Goal: Information Seeking & Learning: Learn about a topic

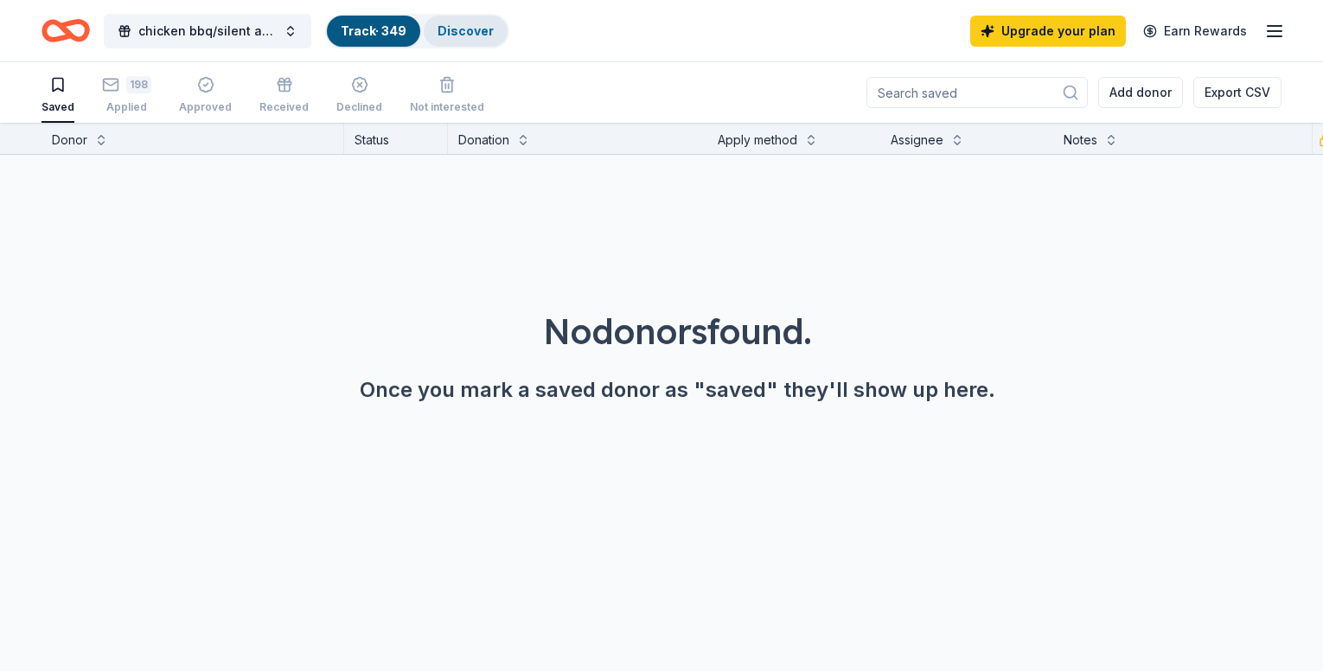
click at [494, 25] on link "Discover" at bounding box center [465, 30] width 56 height 15
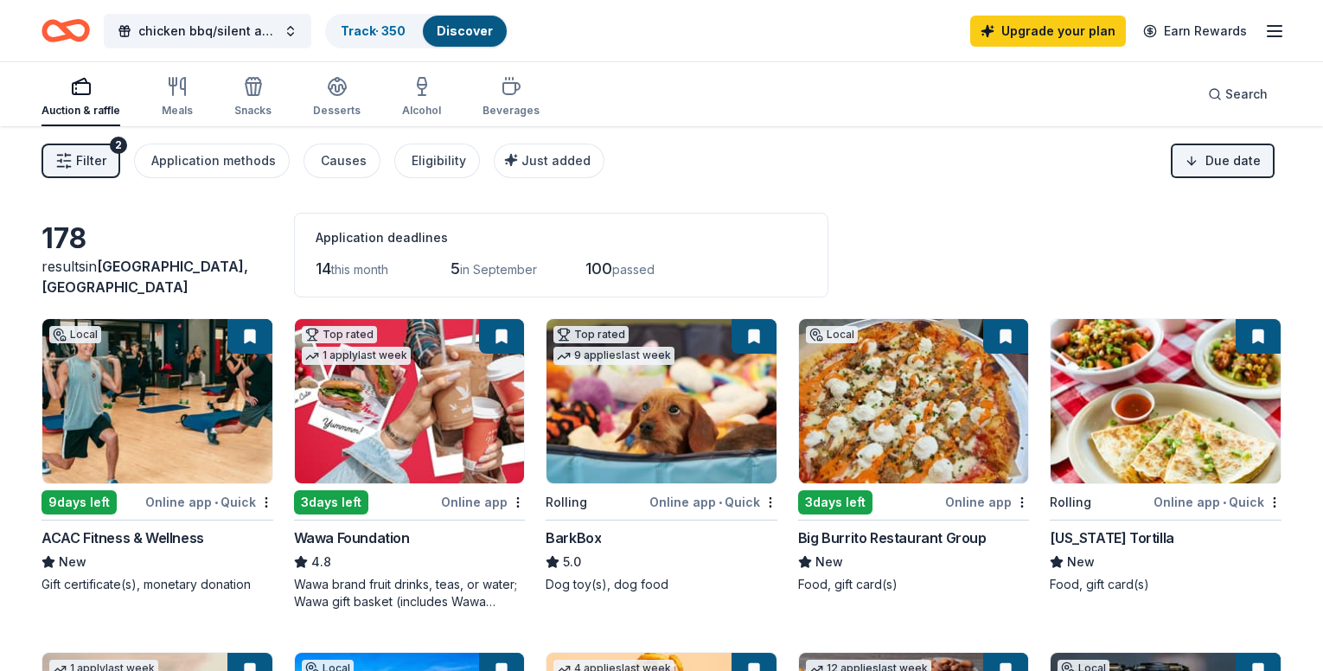
click at [106, 164] on span "Filter" at bounding box center [91, 160] width 30 height 21
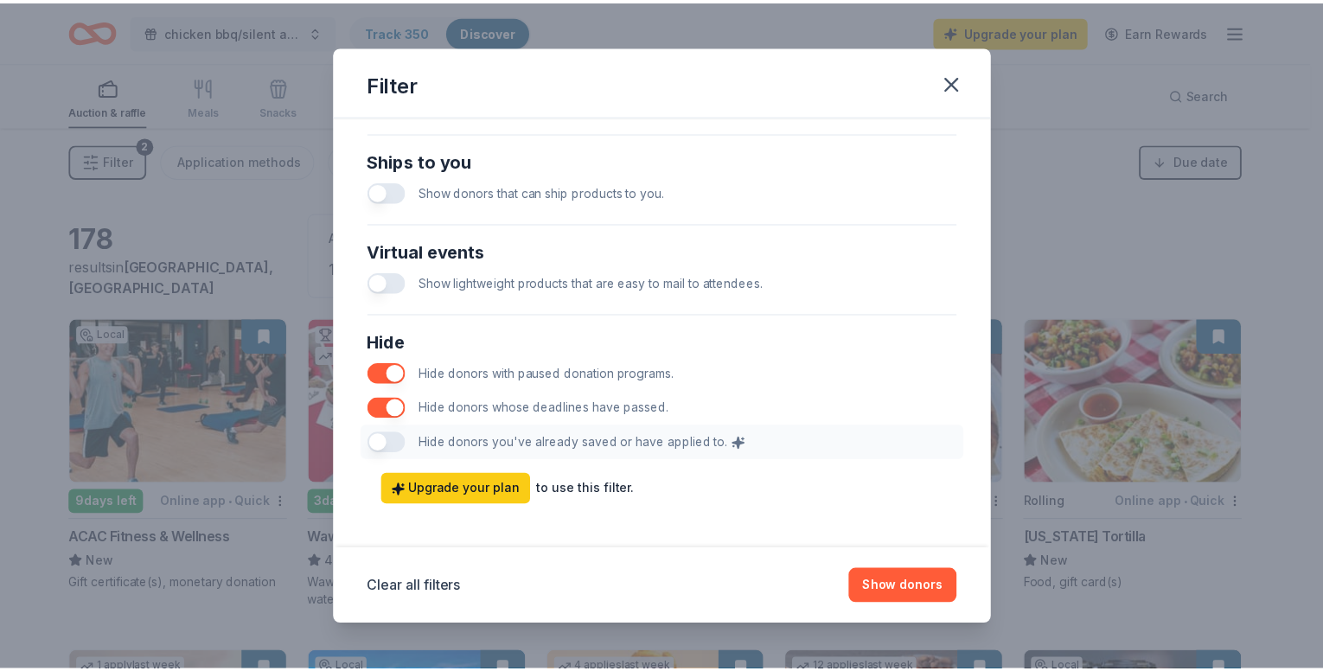
scroll to position [824, 0]
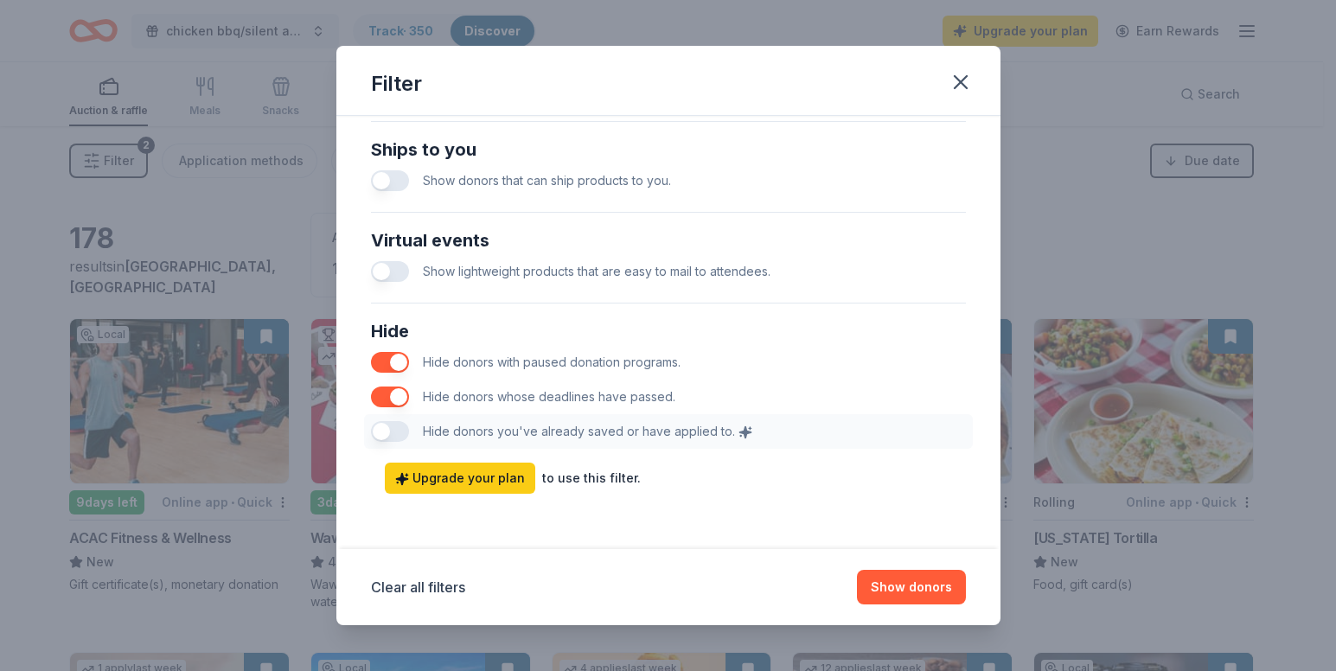
click at [380, 392] on button "button" at bounding box center [390, 396] width 38 height 21
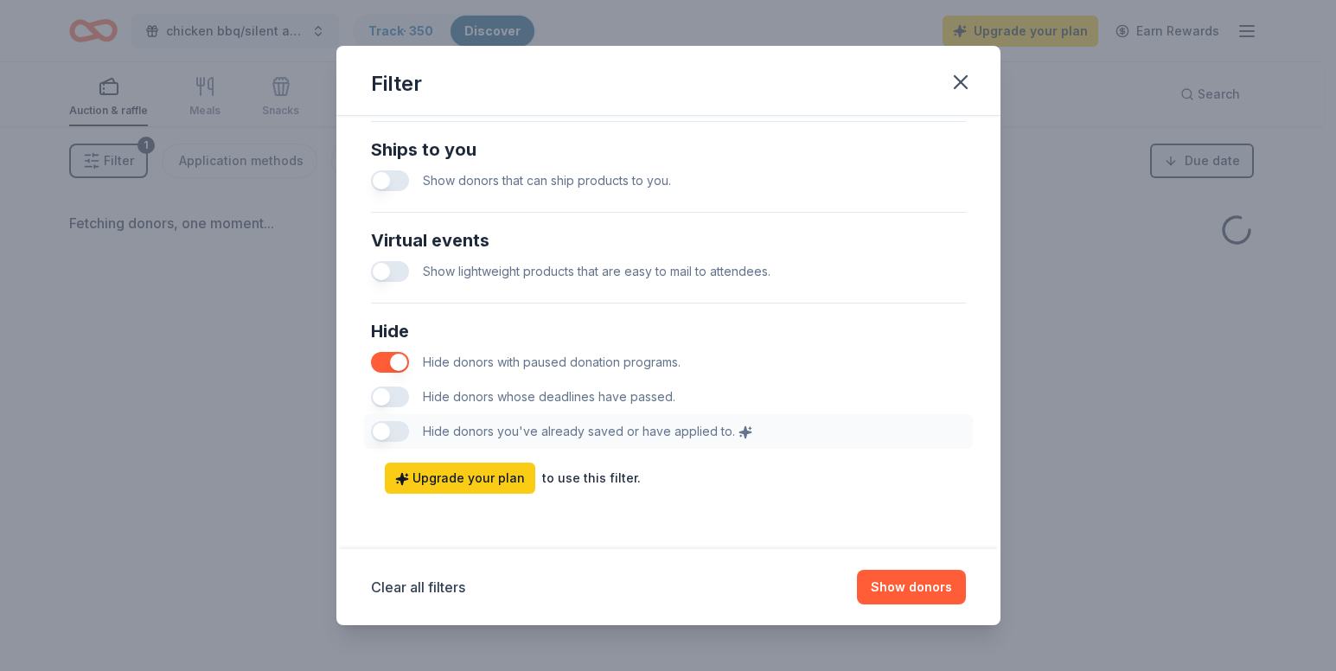
click at [387, 360] on button "button" at bounding box center [390, 362] width 38 height 21
click at [961, 81] on icon "button" at bounding box center [960, 82] width 12 height 12
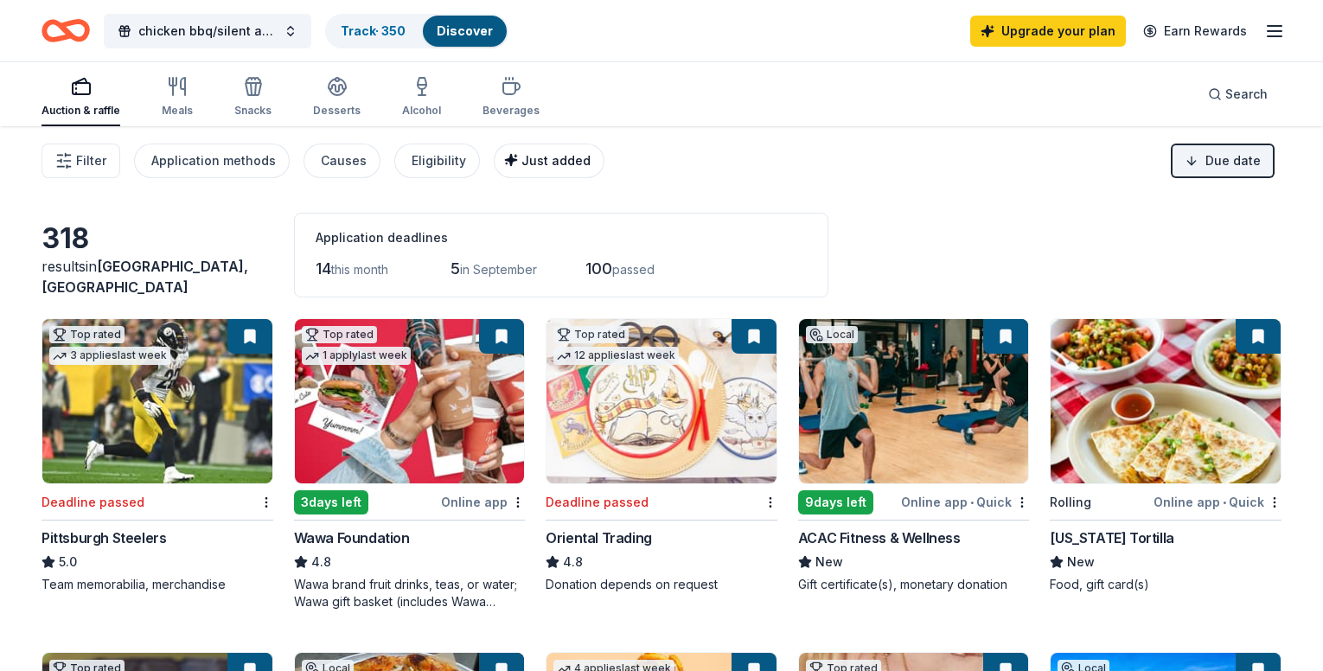
click at [581, 153] on span "Just added" at bounding box center [555, 160] width 69 height 15
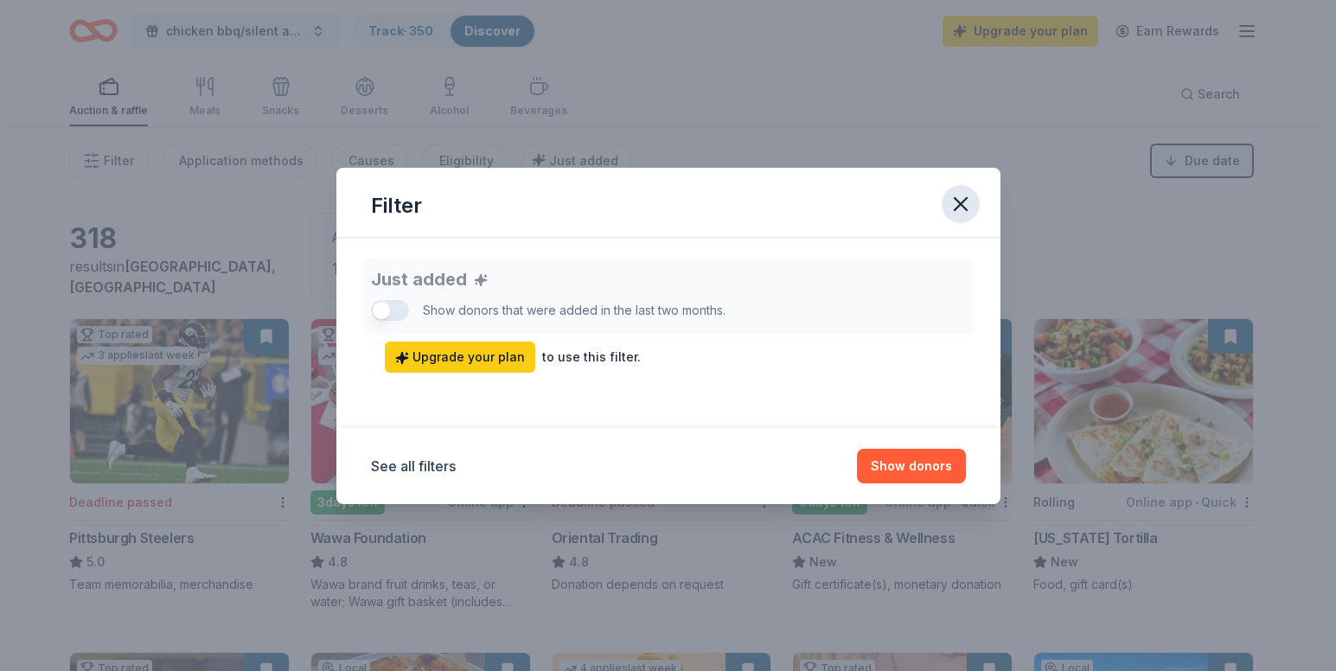
click at [962, 207] on icon "button" at bounding box center [960, 204] width 24 height 24
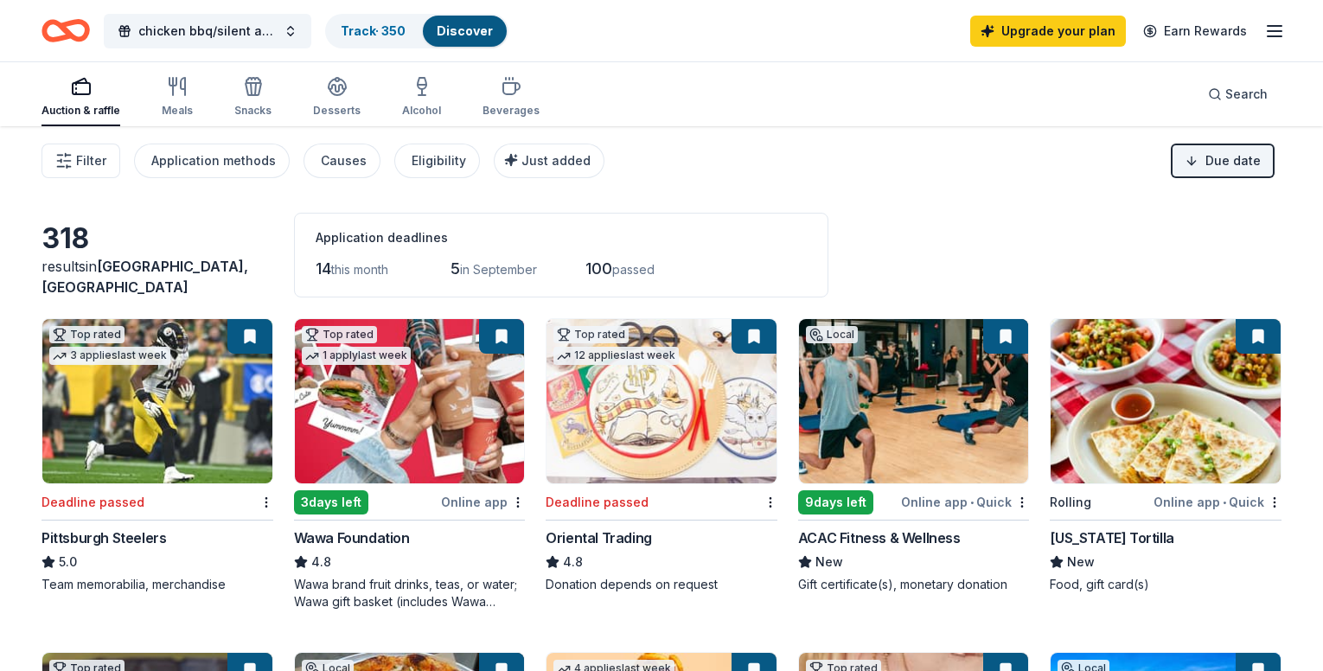
drag, startPoint x: 957, startPoint y: 207, endPoint x: 960, endPoint y: 238, distance: 30.4
